Goal: Information Seeking & Learning: Learn about a topic

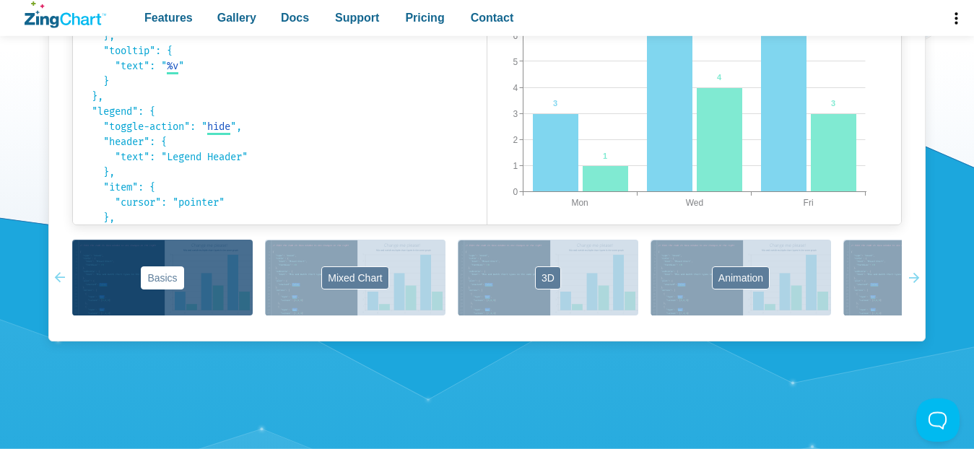
scroll to position [1031, 0]
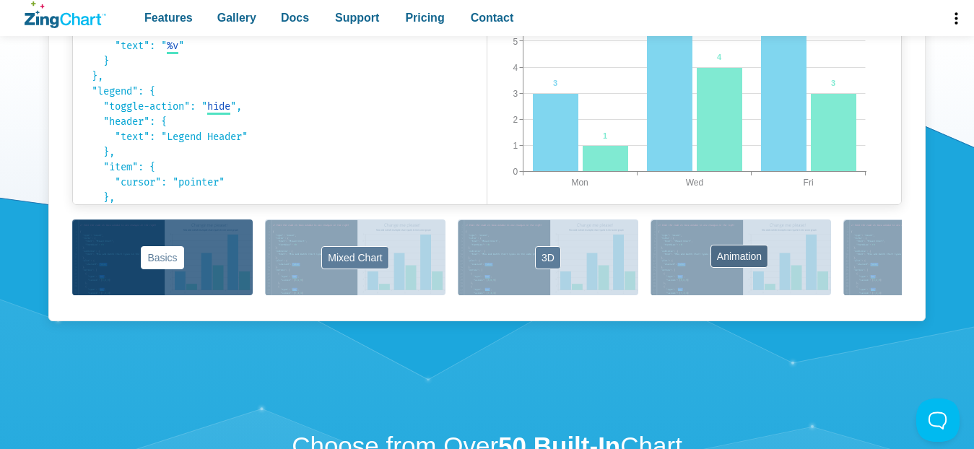
click at [763, 264] on button "Animation" at bounding box center [741, 258] width 181 height 76
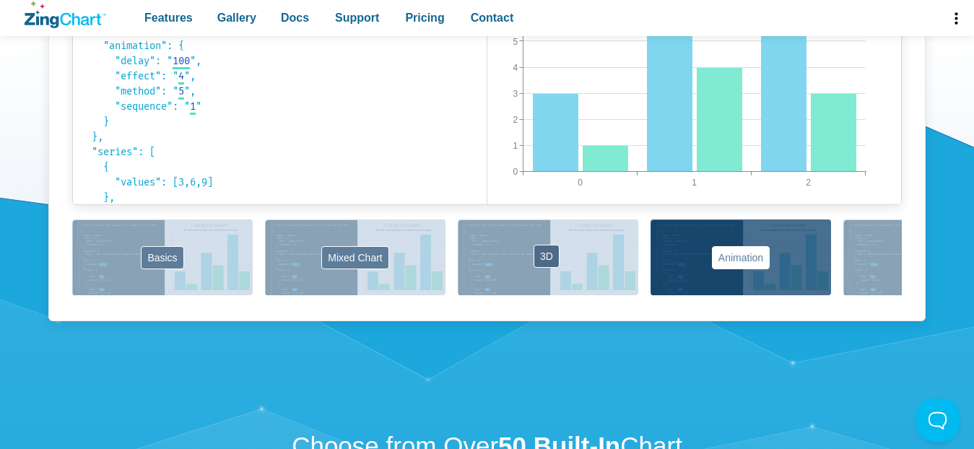
click at [614, 251] on button "3D" at bounding box center [548, 258] width 181 height 76
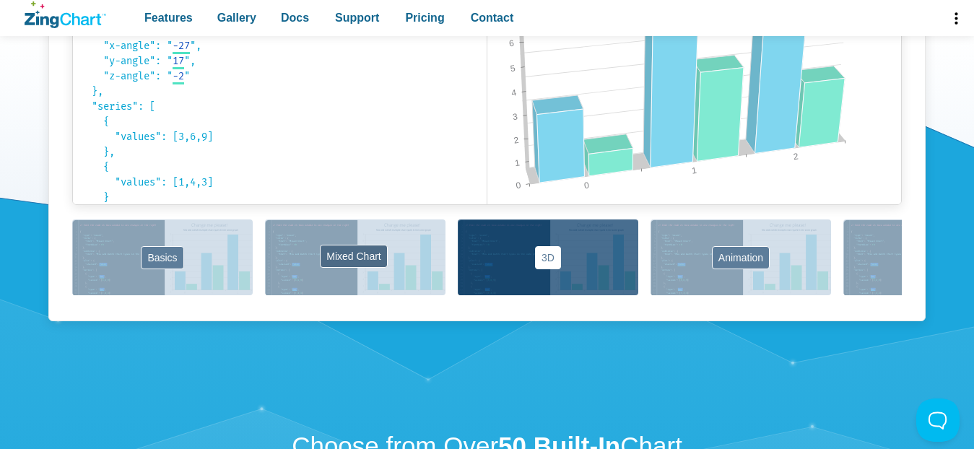
click at [417, 258] on button "Mixed Chart" at bounding box center [355, 258] width 181 height 76
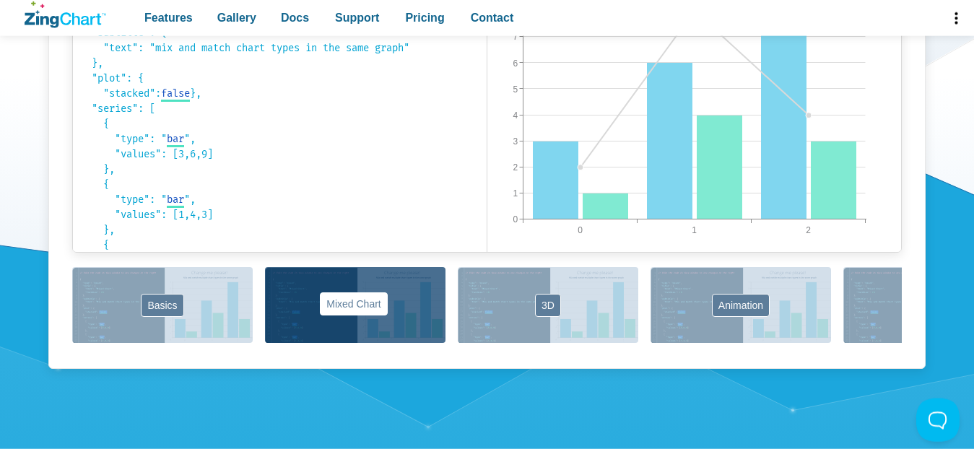
scroll to position [957, 0]
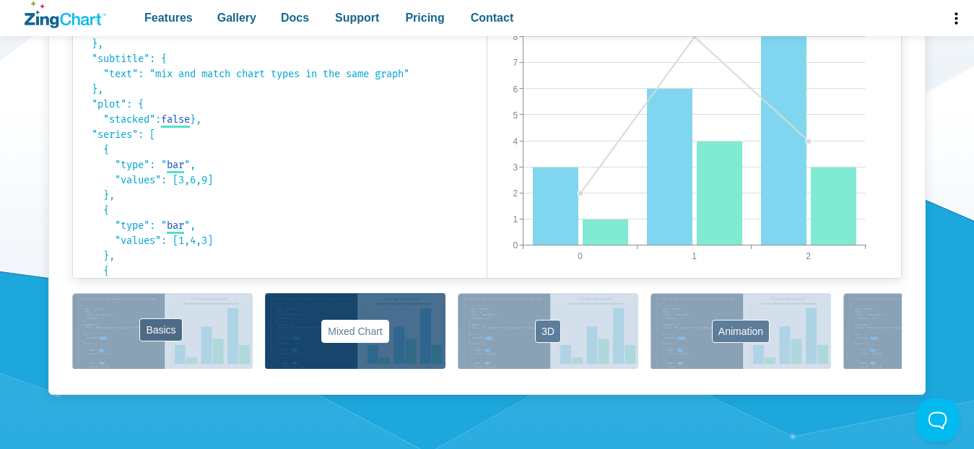
click at [220, 324] on button "Basics" at bounding box center [162, 331] width 181 height 76
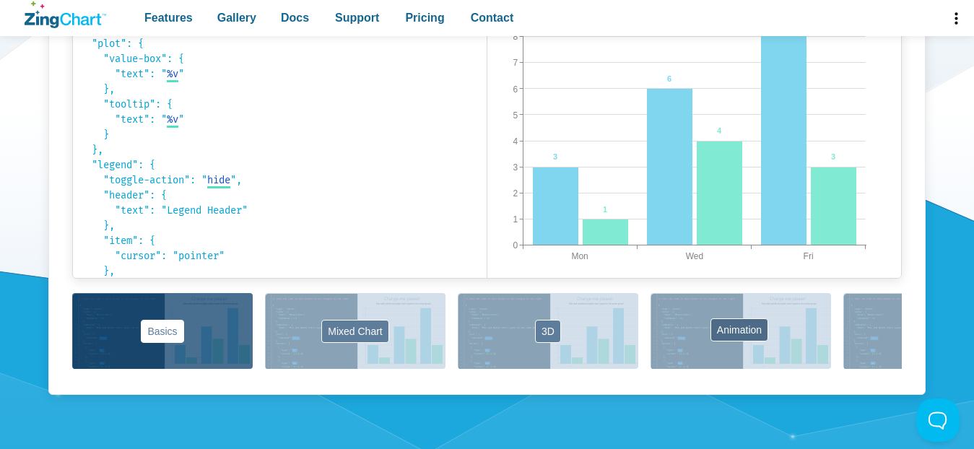
click at [721, 303] on button "Animation" at bounding box center [741, 331] width 181 height 76
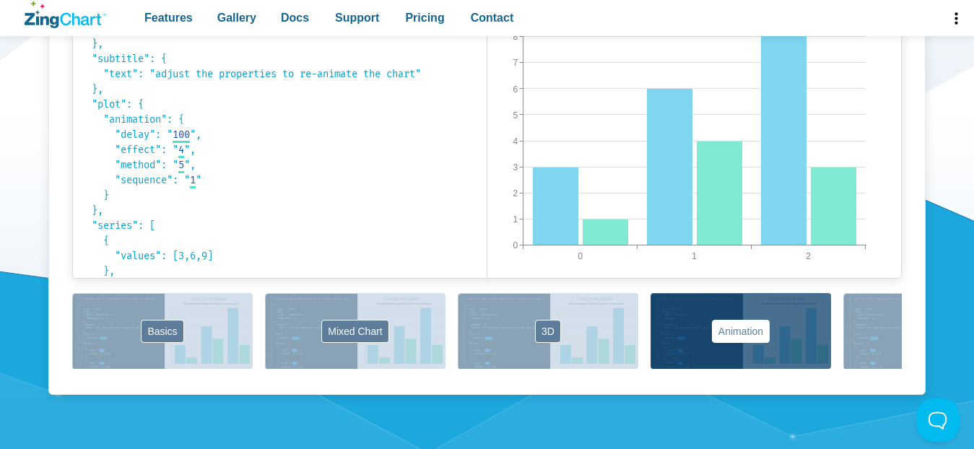
click at [866, 320] on button "Labels" at bounding box center [933, 331] width 181 height 76
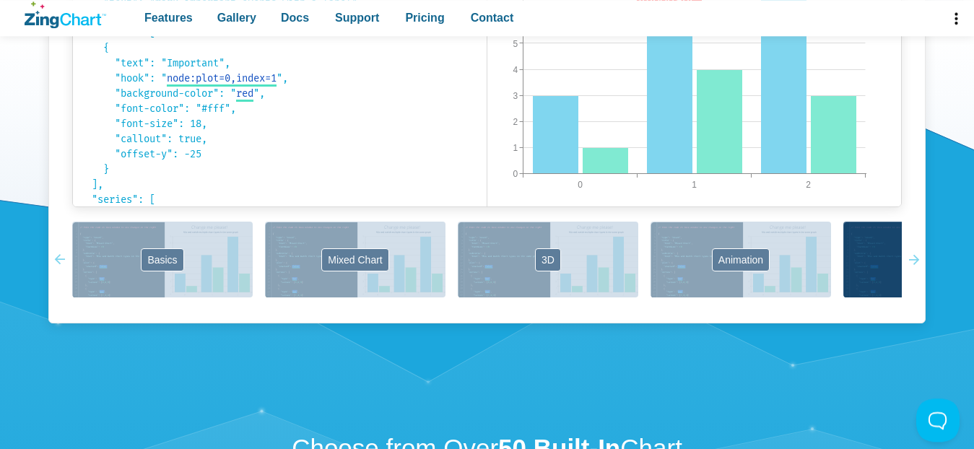
scroll to position [1031, 0]
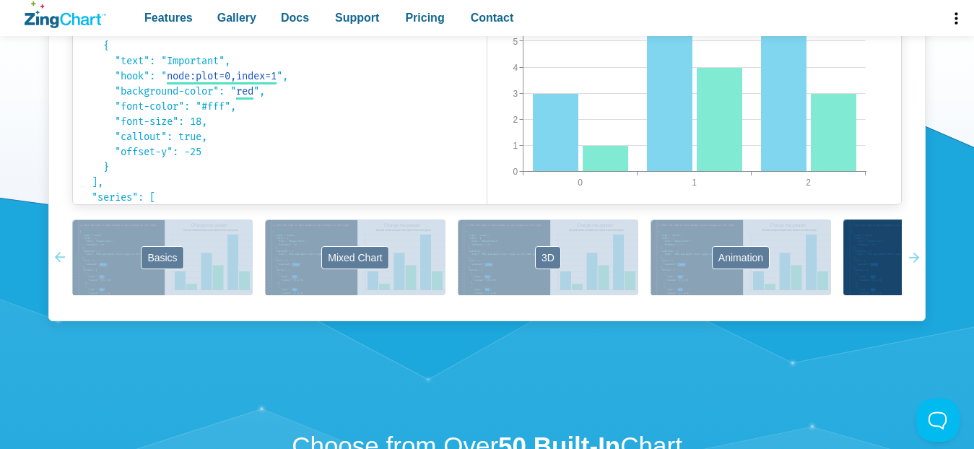
click at [836, 321] on div "Labels Place anywhere to display text, URLs, images and more { "type": "bar", "…" at bounding box center [486, 68] width 877 height 506
click at [833, 320] on div "Labels Place anywhere to display text, URLs, images and more { "type": "bar", "…" at bounding box center [486, 68] width 877 height 506
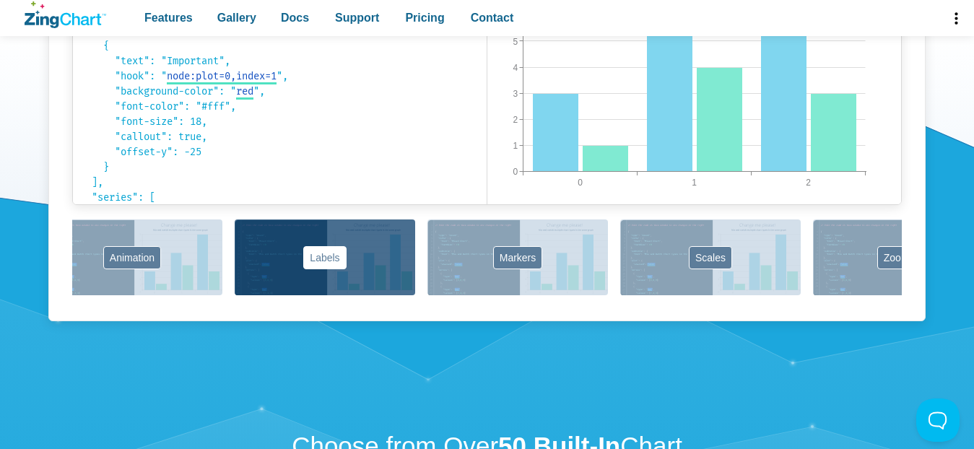
scroll to position [0, 700]
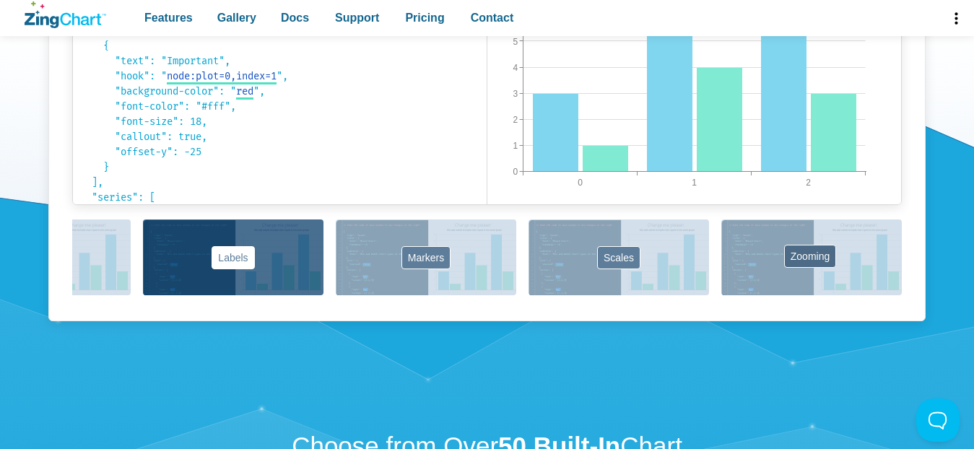
click at [773, 258] on button "Zooming" at bounding box center [811, 258] width 181 height 76
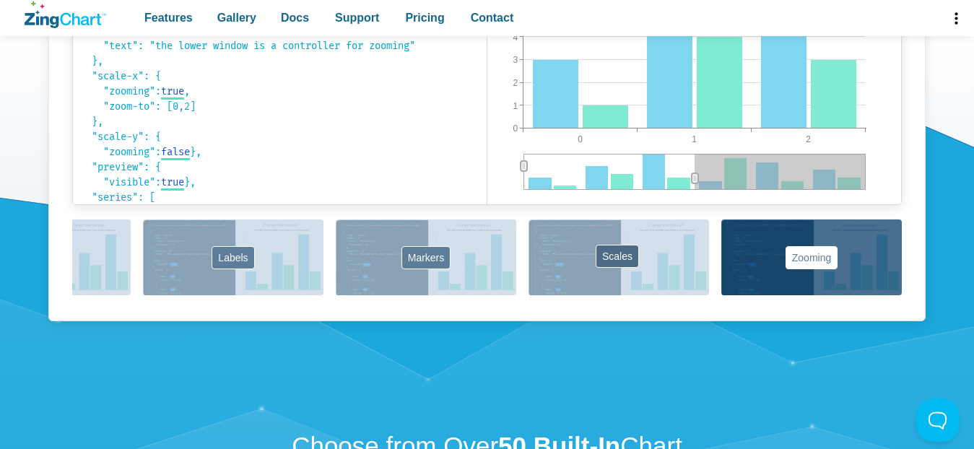
click at [697, 260] on button "Scales" at bounding box center [619, 258] width 181 height 76
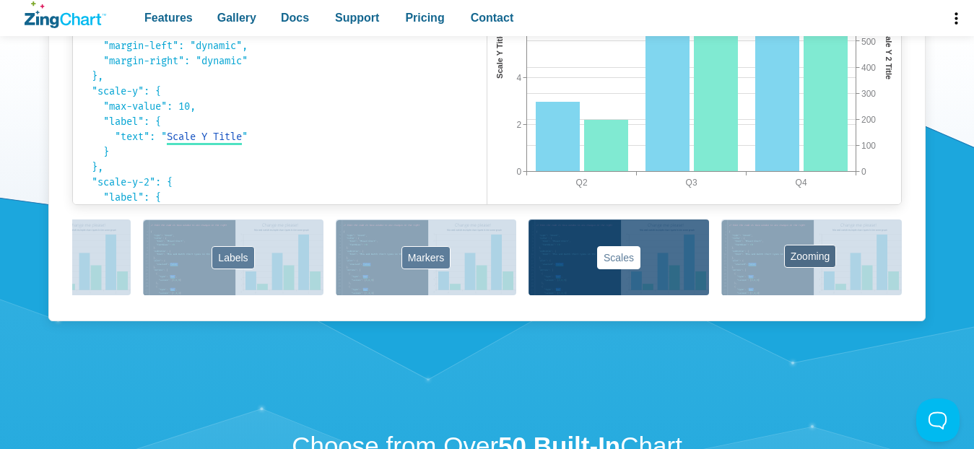
click at [785, 256] on button "Zooming" at bounding box center [811, 258] width 181 height 76
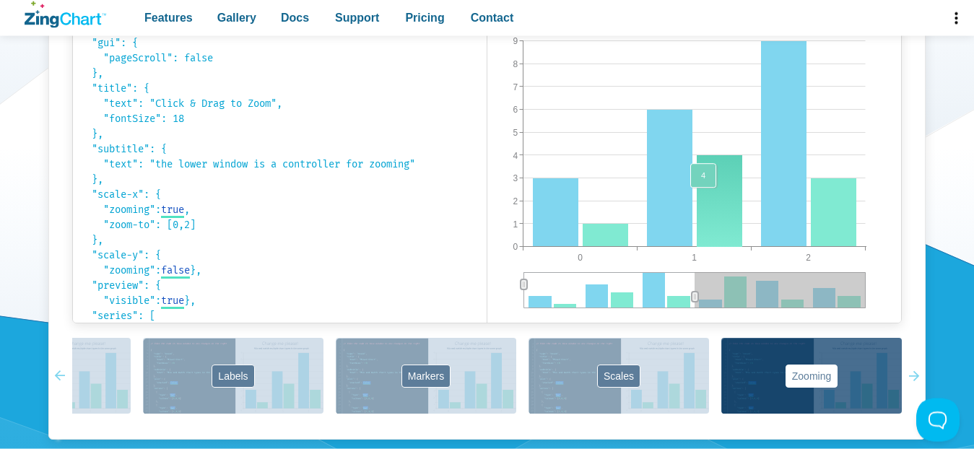
scroll to position [884, 0]
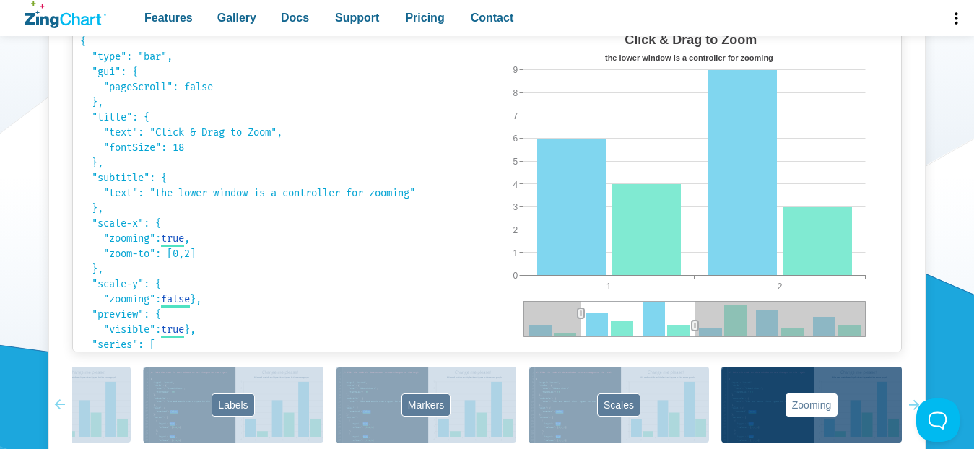
drag, startPoint x: 530, startPoint y: 313, endPoint x: 708, endPoint y: 338, distance: 180.0
click at [708, 338] on div "Click & Drag to Zoom the lower window is a controller for zooming 1 2 0 9 1 2 3…" at bounding box center [694, 189] width 414 height 325
drag, startPoint x: 695, startPoint y: 329, endPoint x: 624, endPoint y: 318, distance: 71.6
click at [624, 318] on div "Click & Drag to Zoom the lower window is a controller for zooming 1 2 0 9 1 2 3…" at bounding box center [694, 189] width 414 height 325
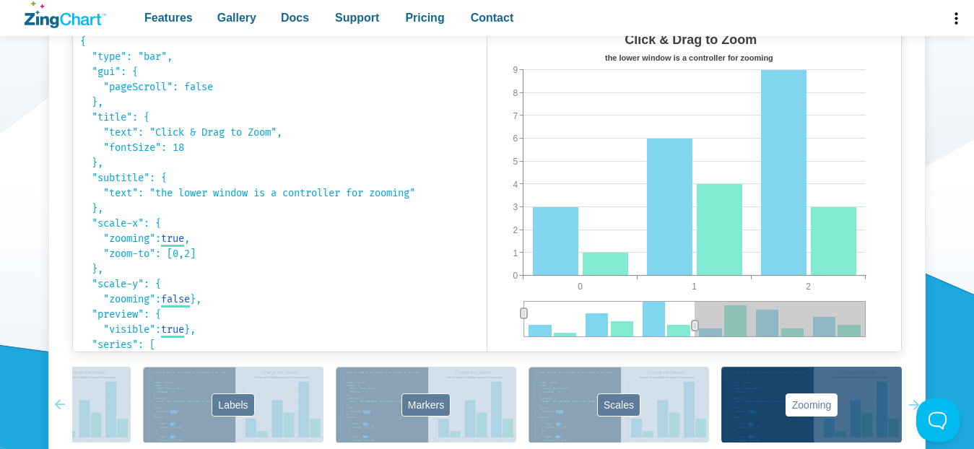
drag, startPoint x: 581, startPoint y: 314, endPoint x: 511, endPoint y: 311, distance: 69.4
click at [511, 311] on div "Click & Drag to Zoom the lower window is a controller for zooming 0 2 1 0 9 1 2…" at bounding box center [694, 189] width 414 height 325
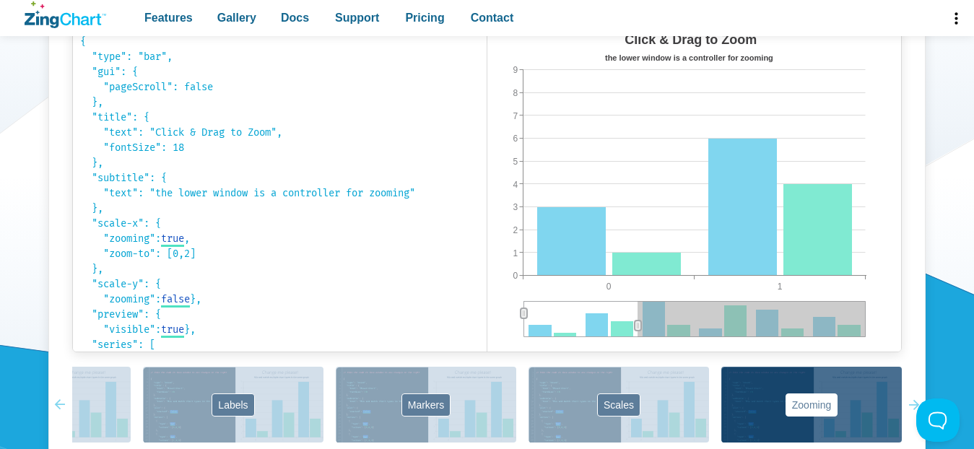
drag, startPoint x: 692, startPoint y: 321, endPoint x: 560, endPoint y: 327, distance: 131.5
click at [560, 327] on div "Click & Drag to Zoom the lower window is a controller for zooming 0 1 0 9 1 2 3…" at bounding box center [694, 189] width 414 height 325
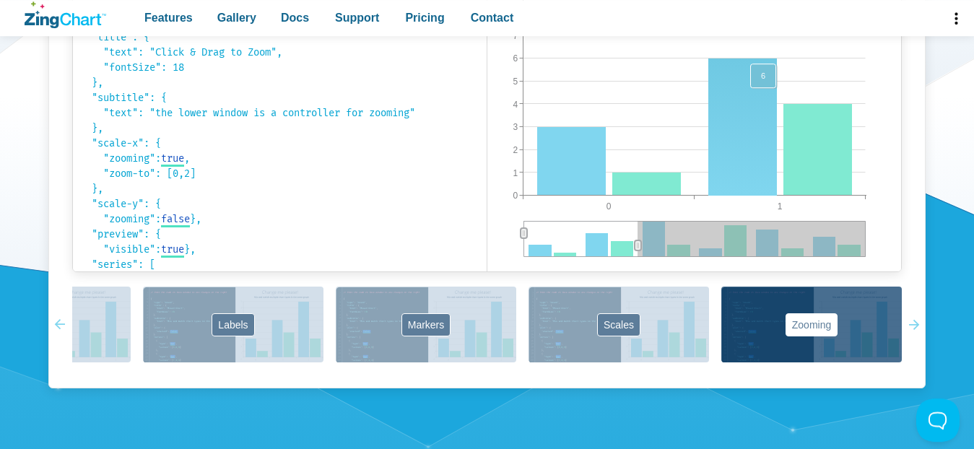
scroll to position [1178, 0]
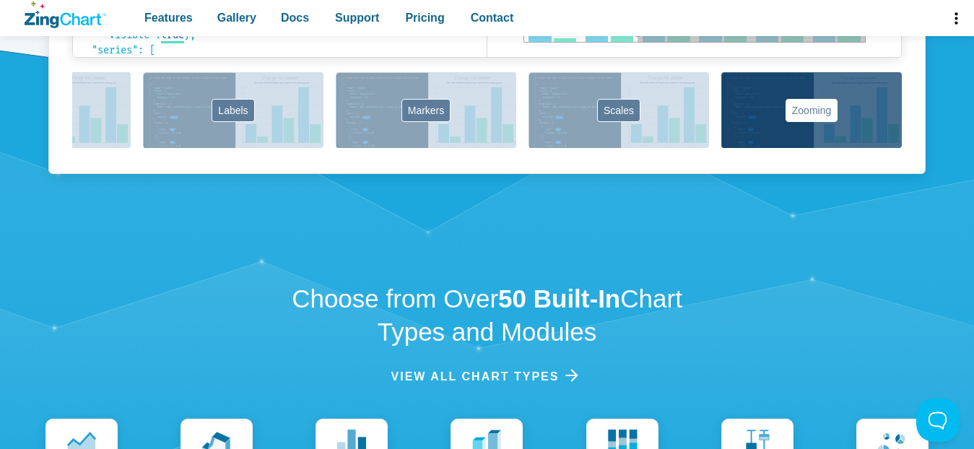
click at [646, 150] on div "Basics Mixed Chart 3D Animation Labels Markers Scales Zooming" at bounding box center [487, 111] width 830 height 78
click at [646, 133] on button "Scales" at bounding box center [619, 110] width 181 height 76
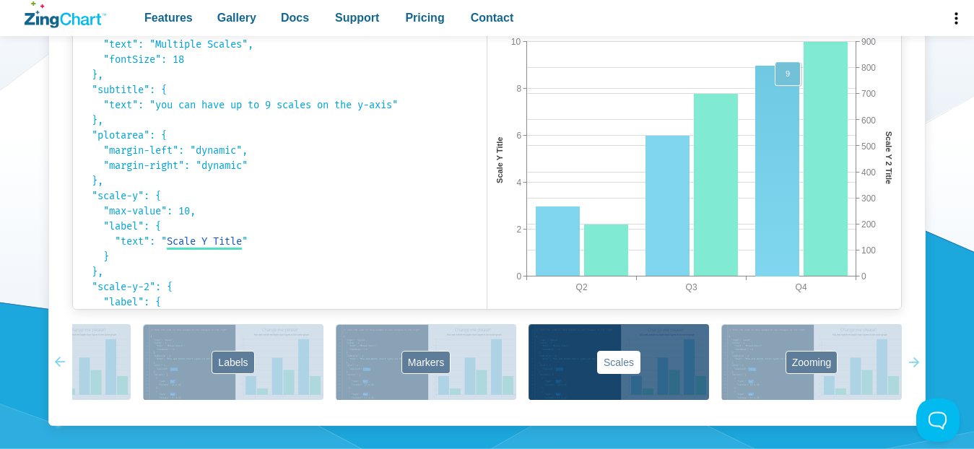
scroll to position [957, 0]
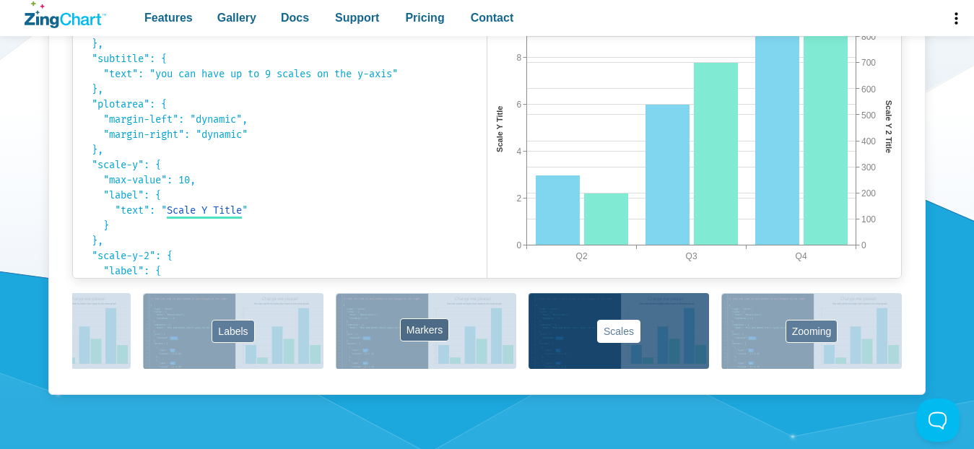
click at [488, 327] on button "Markers" at bounding box center [426, 331] width 181 height 76
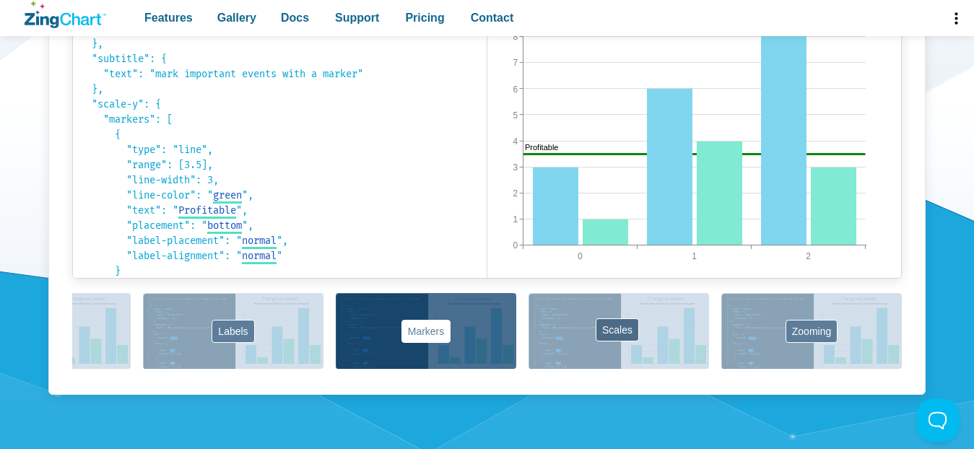
click at [584, 325] on button "Scales" at bounding box center [619, 331] width 181 height 76
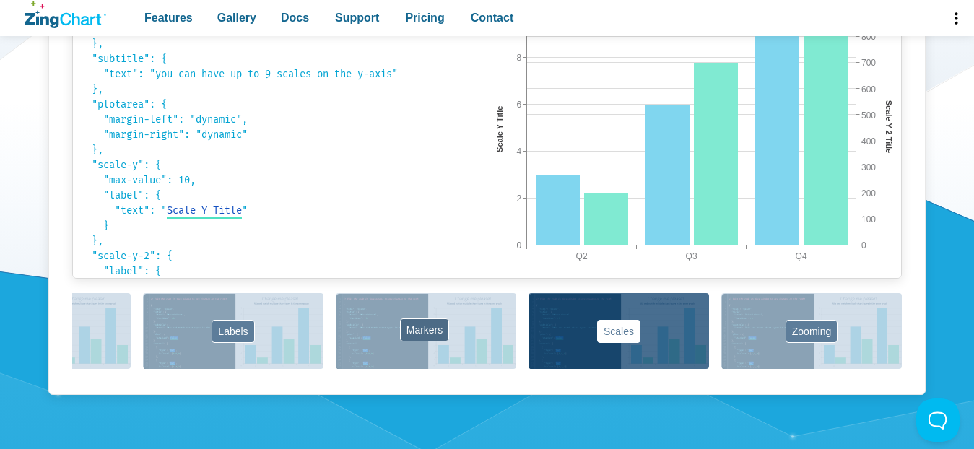
click at [470, 323] on button "Markers" at bounding box center [426, 331] width 181 height 76
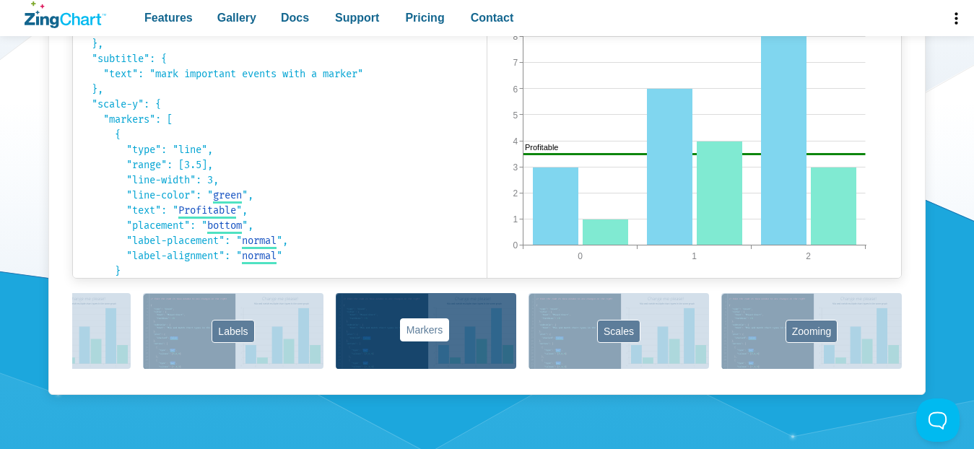
scroll to position [1031, 0]
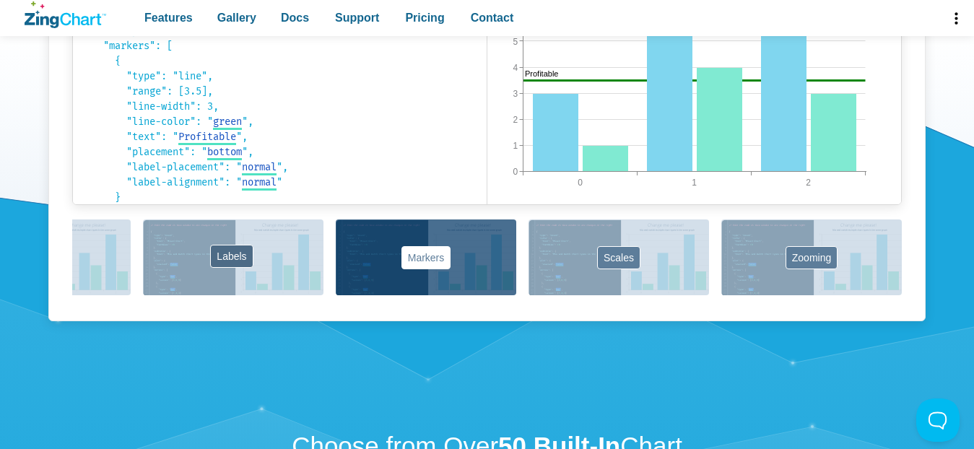
click at [305, 272] on button "Labels" at bounding box center [233, 258] width 181 height 76
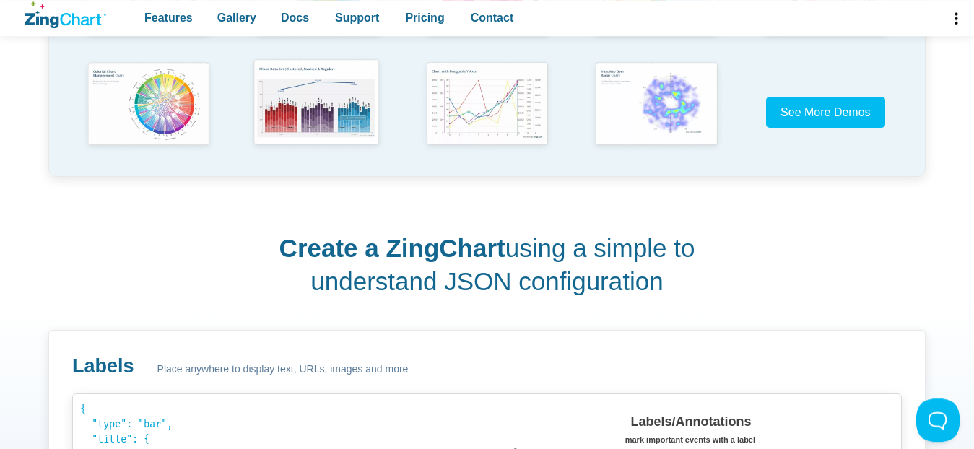
scroll to position [516, 0]
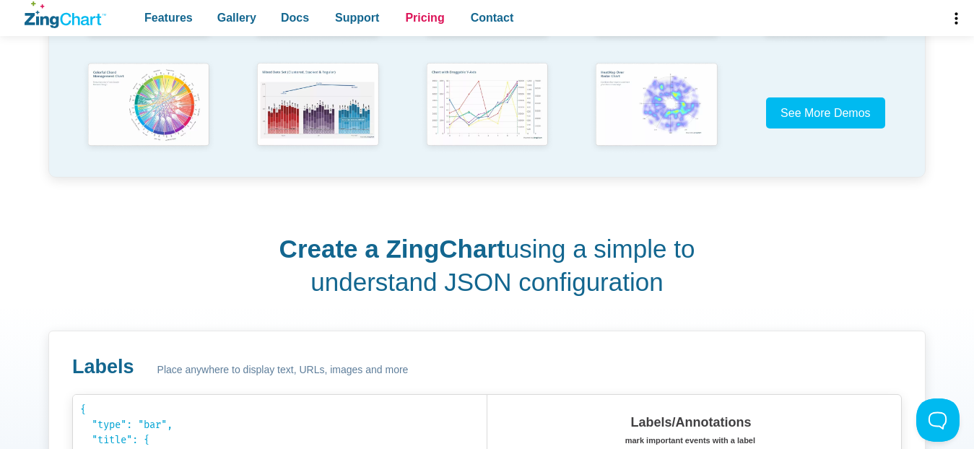
click at [420, 21] on span "Pricing" at bounding box center [424, 17] width 39 height 19
